Goal: Ask a question

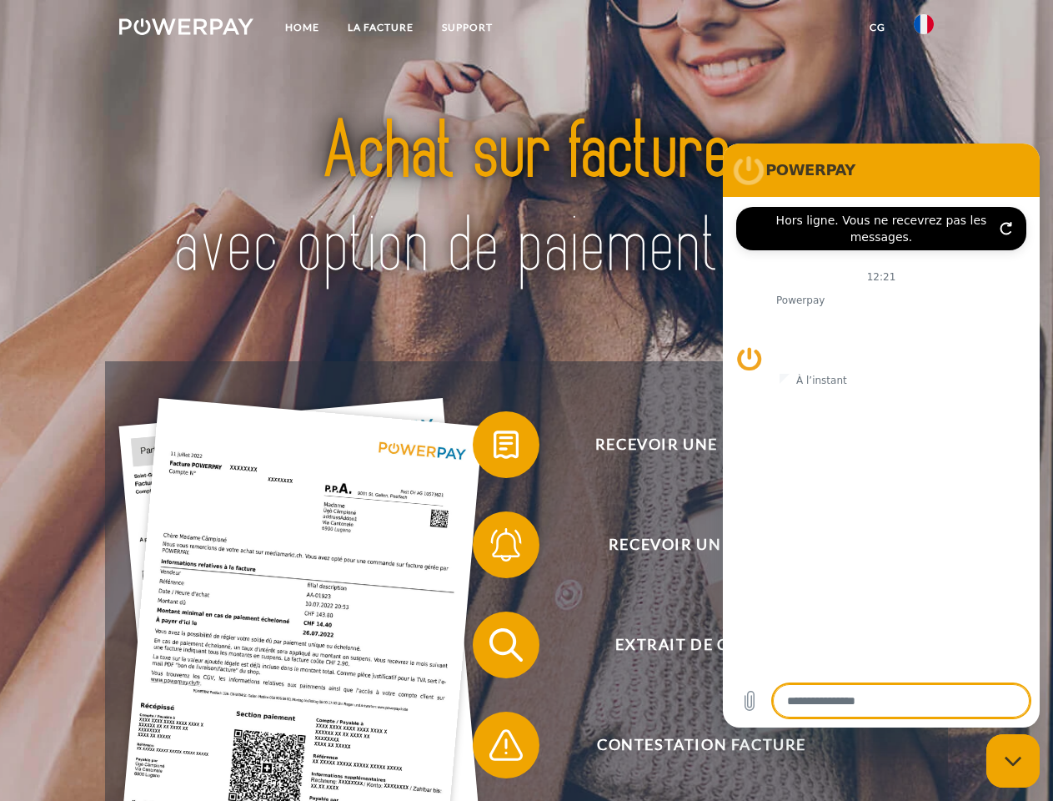
click at [186, 29] on img at bounding box center [186, 26] width 134 height 17
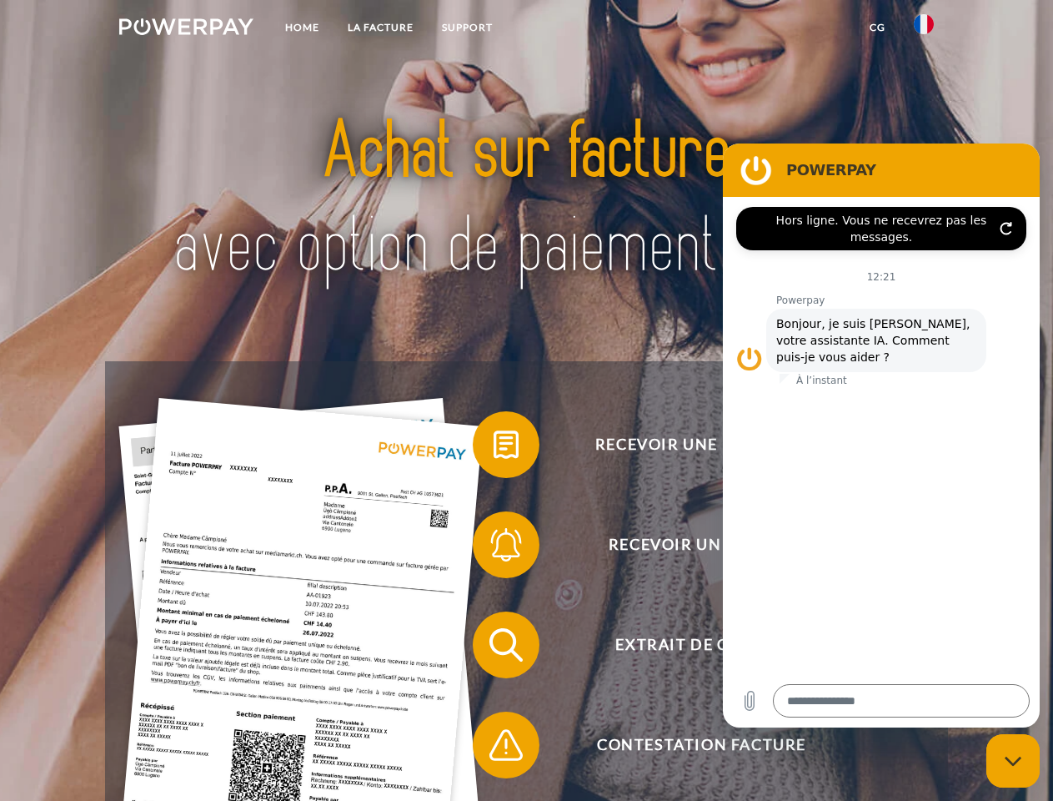
click at [924, 29] on img at bounding box center [924, 24] width 20 height 20
click at [877, 28] on link "CG" at bounding box center [878, 28] width 44 height 30
click at [494, 448] on span at bounding box center [480, 444] width 83 height 83
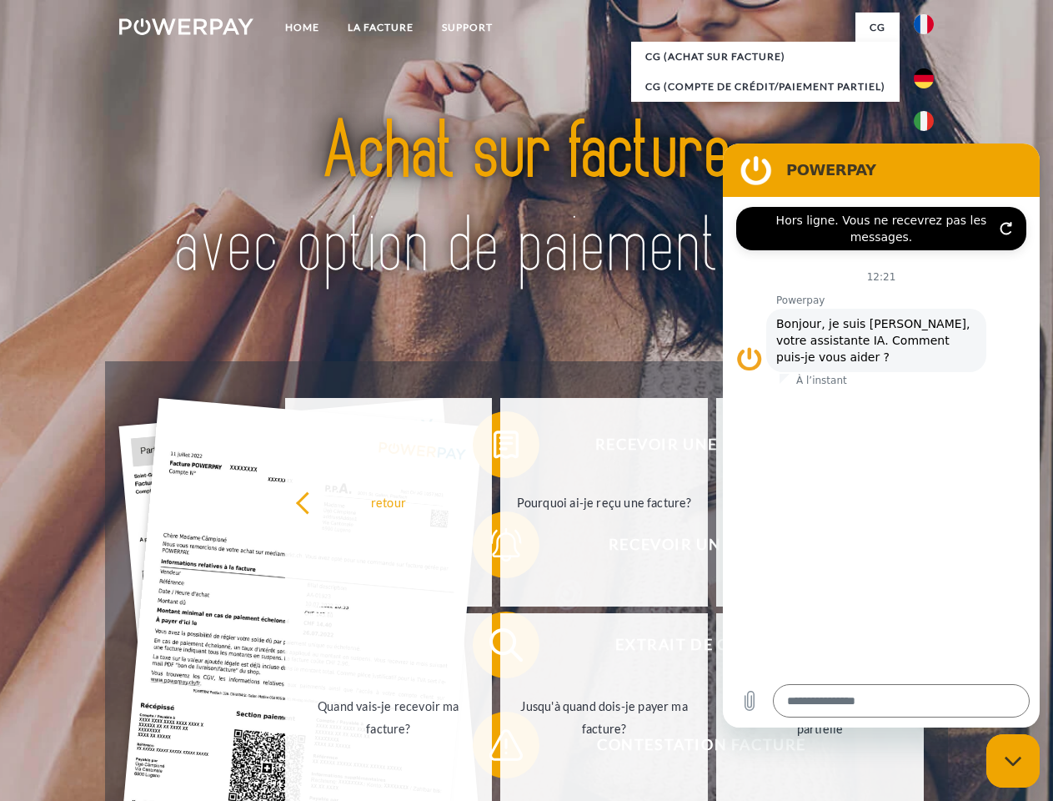
click at [494, 548] on div "Recevoir une facture ? Recevoir un rappel? Extrait de compte retour" at bounding box center [526, 694] width 842 height 667
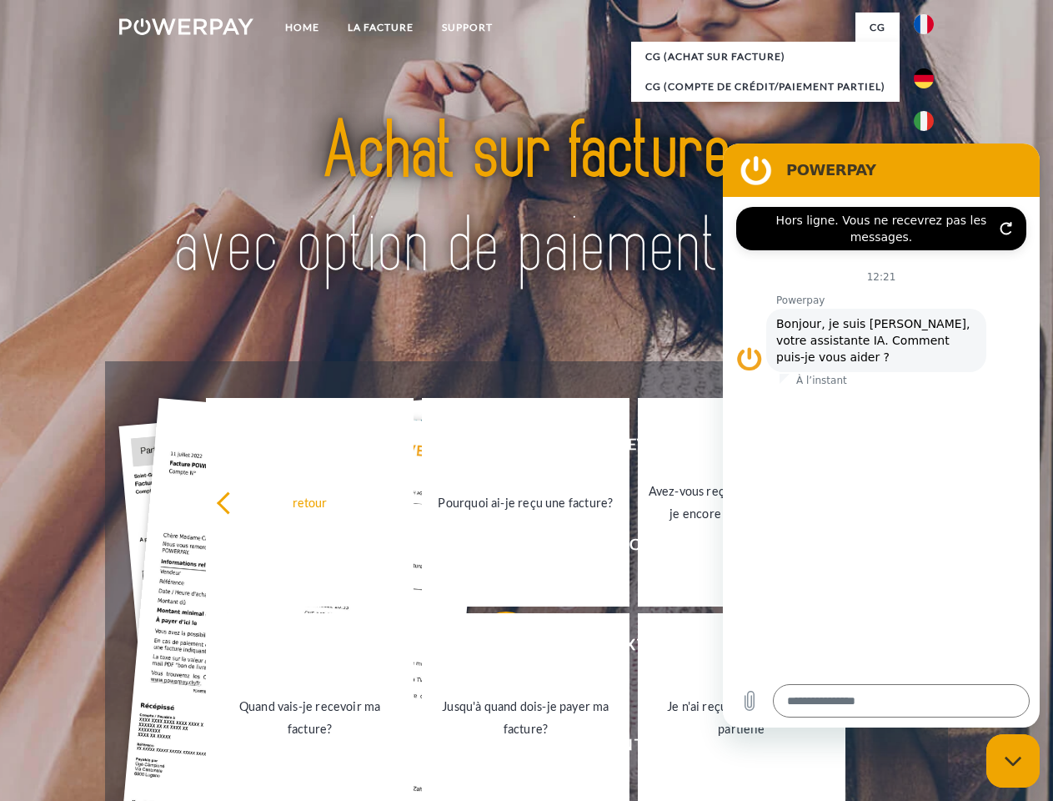
click at [494, 648] on link "Jusqu'à quand dois-je payer ma facture?" at bounding box center [526, 717] width 208 height 208
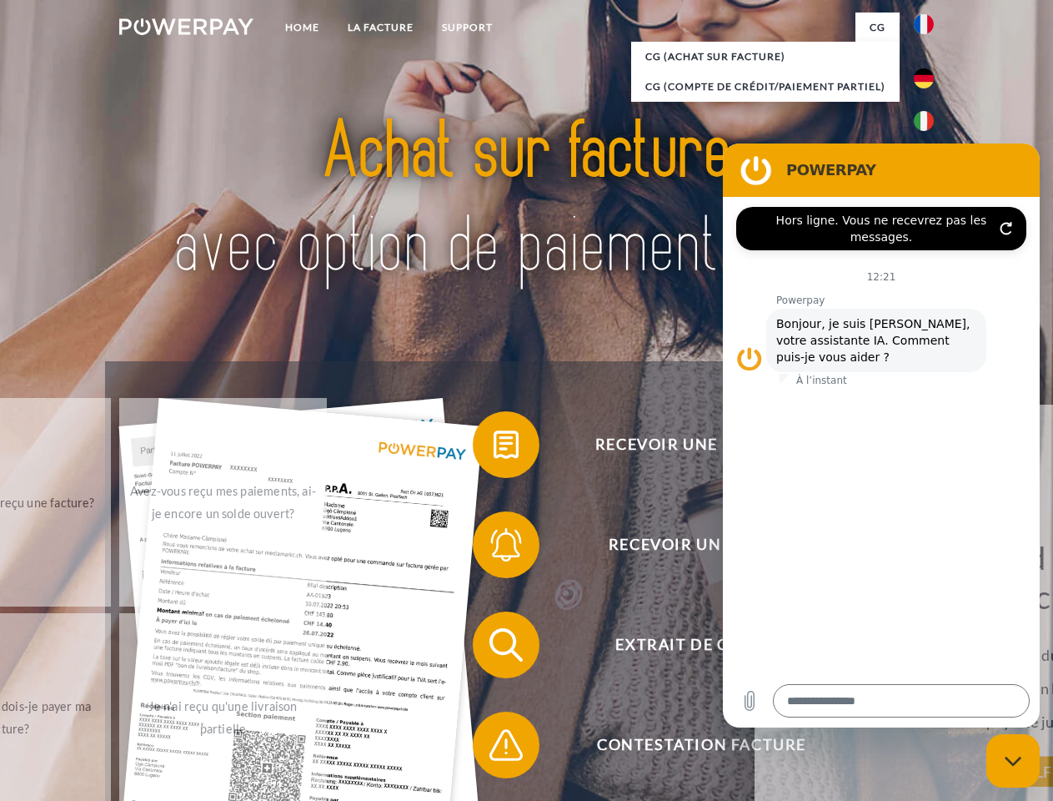
click at [494, 748] on span at bounding box center [480, 744] width 83 height 83
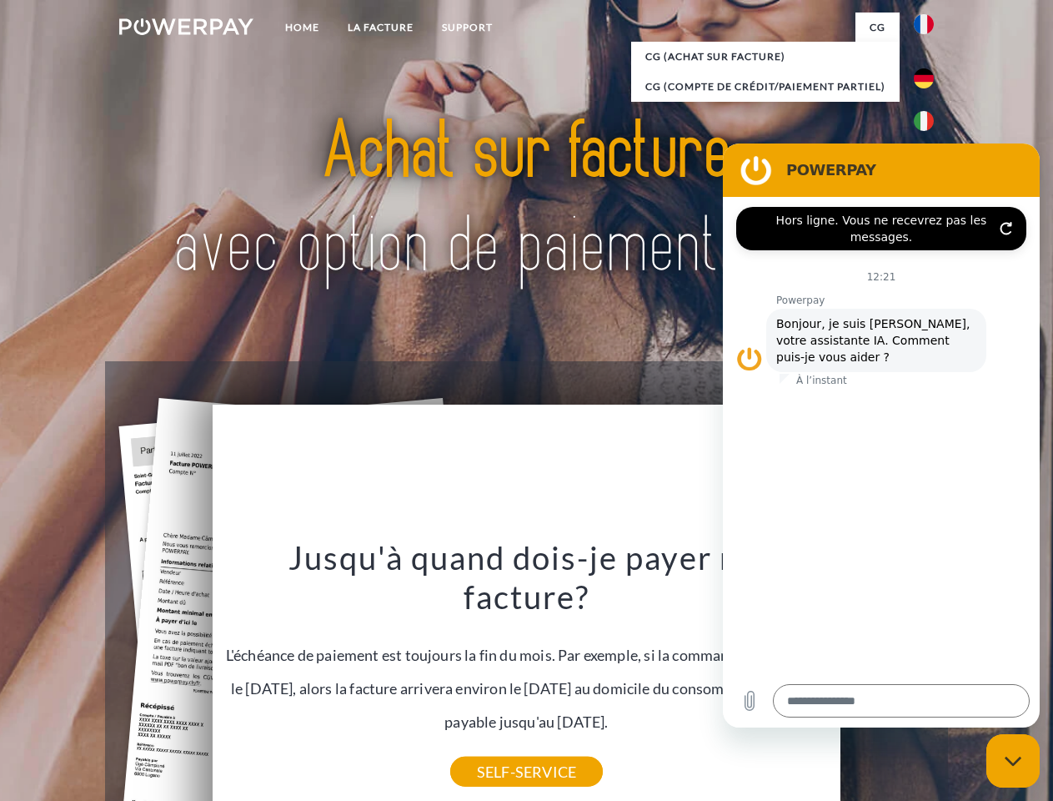
click at [1013, 761] on icon "Fermer la fenêtre de messagerie" at bounding box center [1014, 761] width 18 height 11
type textarea "*"
